Goal: Find contact information: Find contact information

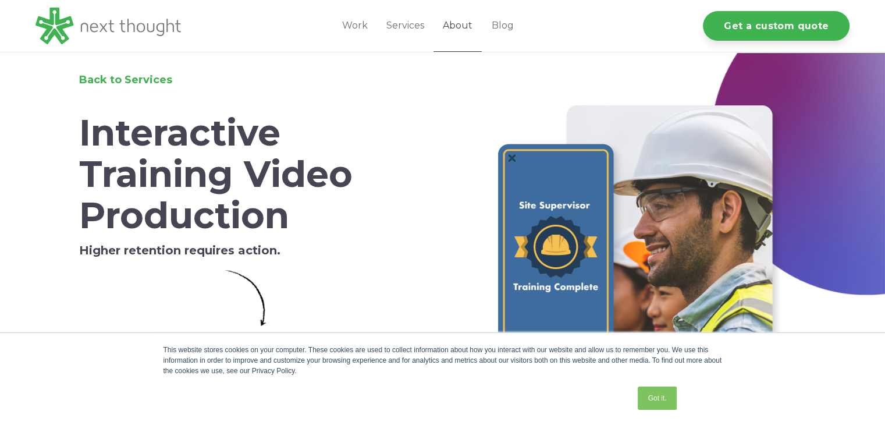
click at [465, 24] on link "About" at bounding box center [457, 26] width 48 height 52
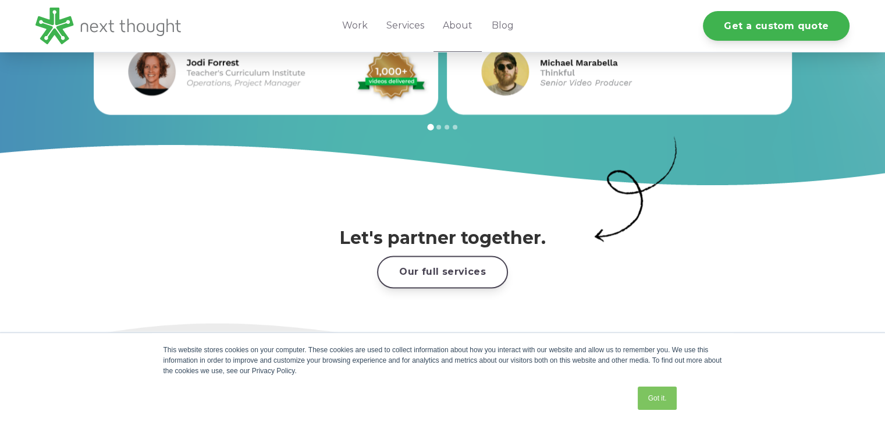
scroll to position [1669, 0]
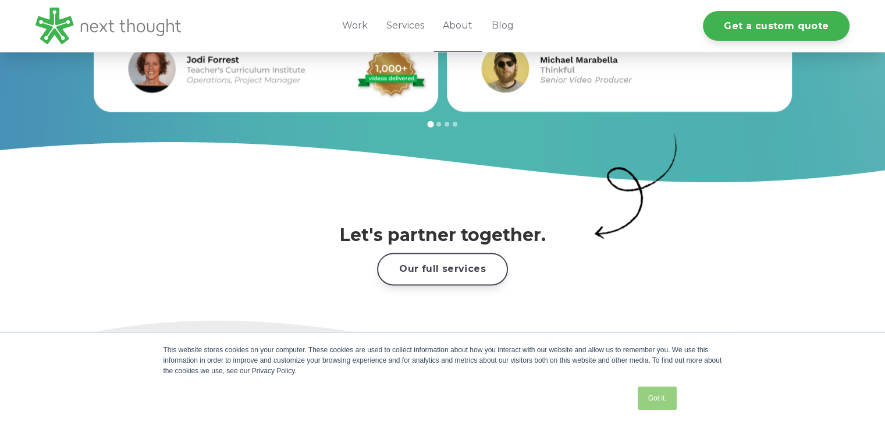
click at [654, 398] on link "Got it." at bounding box center [656, 397] width 38 height 23
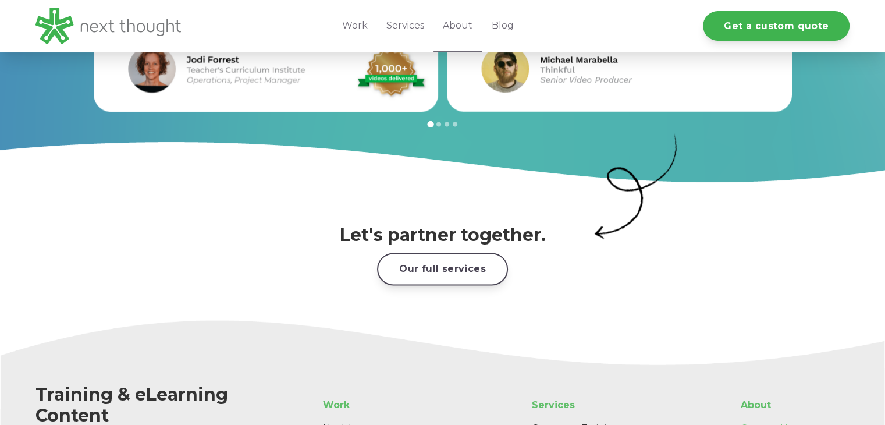
click at [755, 416] on link "Contact Us" at bounding box center [790, 427] width 118 height 23
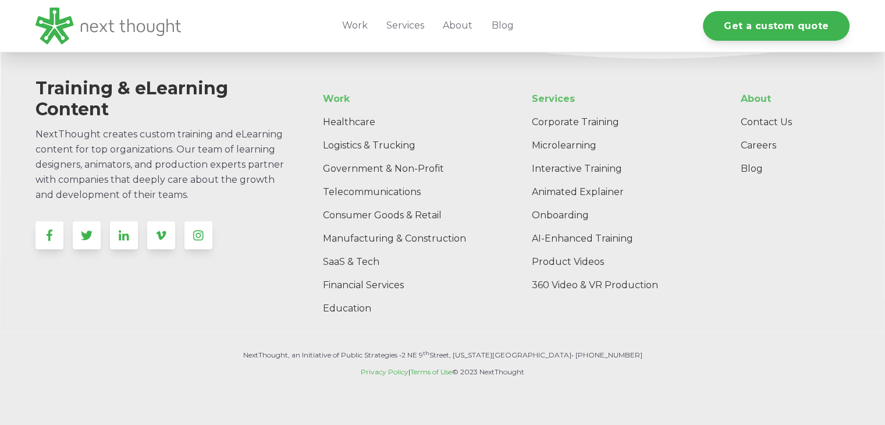
scroll to position [1336, 0]
